Goal: Task Accomplishment & Management: Manage account settings

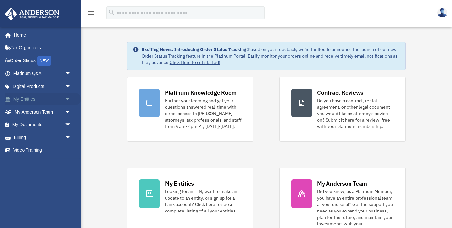
click at [23, 97] on link "My Entities arrow_drop_down" at bounding box center [43, 99] width 76 height 13
click at [67, 100] on span "arrow_drop_down" at bounding box center [71, 99] width 13 height 13
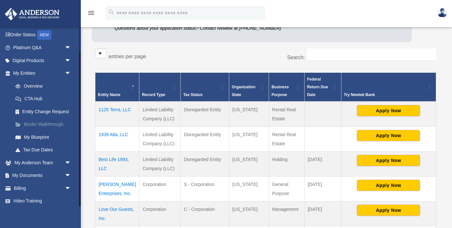
scroll to position [28, 0]
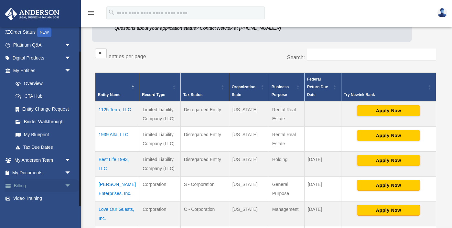
click at [68, 183] on span "arrow_drop_down" at bounding box center [71, 185] width 13 height 13
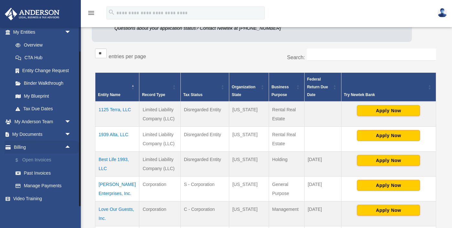
click at [35, 161] on link "$ Open Invoices" at bounding box center [45, 160] width 72 height 13
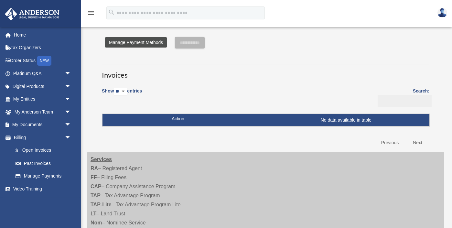
click at [119, 44] on link "Manage Payment Methods" at bounding box center [136, 42] width 62 height 10
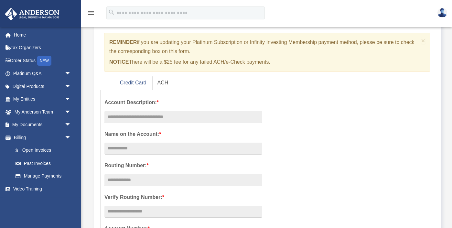
scroll to position [54, 0]
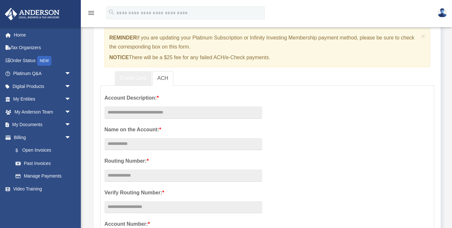
click at [131, 78] on link "Credit Card" at bounding box center [133, 78] width 37 height 15
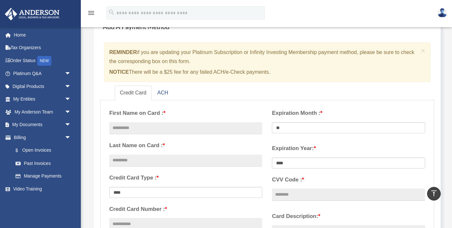
scroll to position [0, 0]
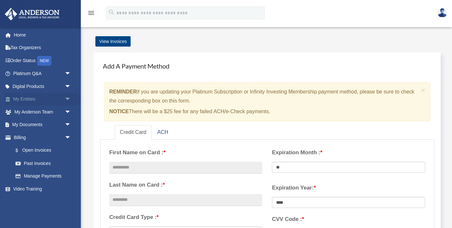
click at [26, 99] on link "My Entities arrow_drop_down" at bounding box center [43, 99] width 76 height 13
click at [65, 98] on span "arrow_drop_down" at bounding box center [71, 99] width 13 height 13
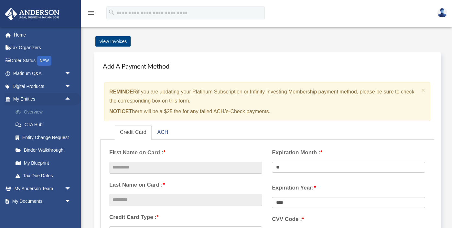
click at [26, 113] on link "Overview" at bounding box center [45, 111] width 72 height 13
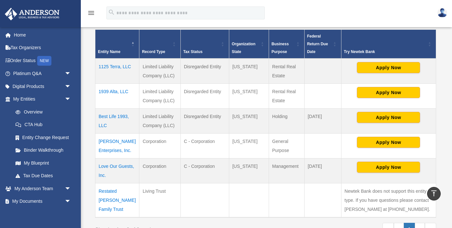
scroll to position [127, 0]
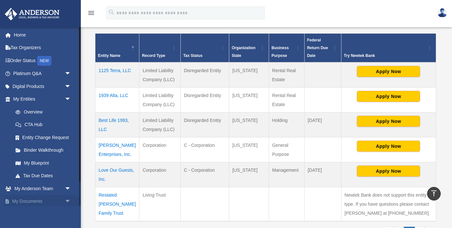
click at [68, 202] on span "arrow_drop_down" at bounding box center [71, 201] width 13 height 13
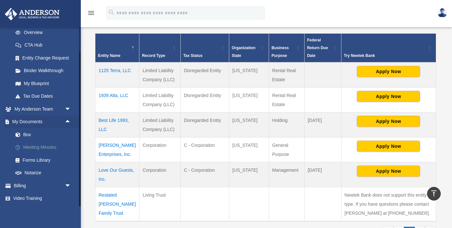
click at [37, 147] on link "Meeting Minutes" at bounding box center [45, 147] width 72 height 13
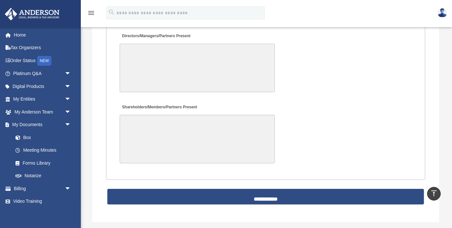
scroll to position [1414, 0]
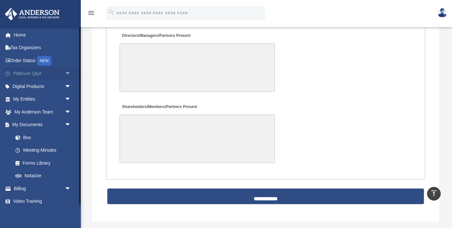
click at [68, 73] on span "arrow_drop_down" at bounding box center [71, 73] width 13 height 13
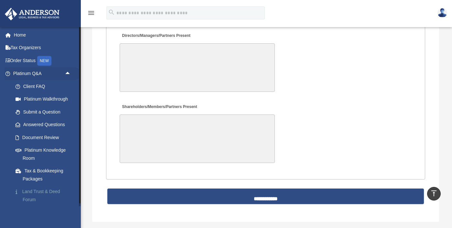
click at [32, 191] on link "Land Trust & Deed Forum" at bounding box center [45, 195] width 72 height 21
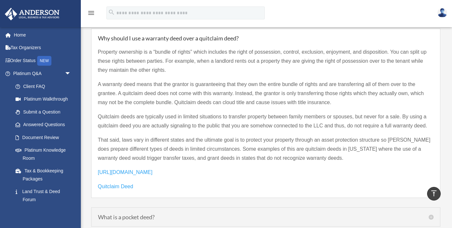
scroll to position [877, 0]
